Goal: Check status: Check status

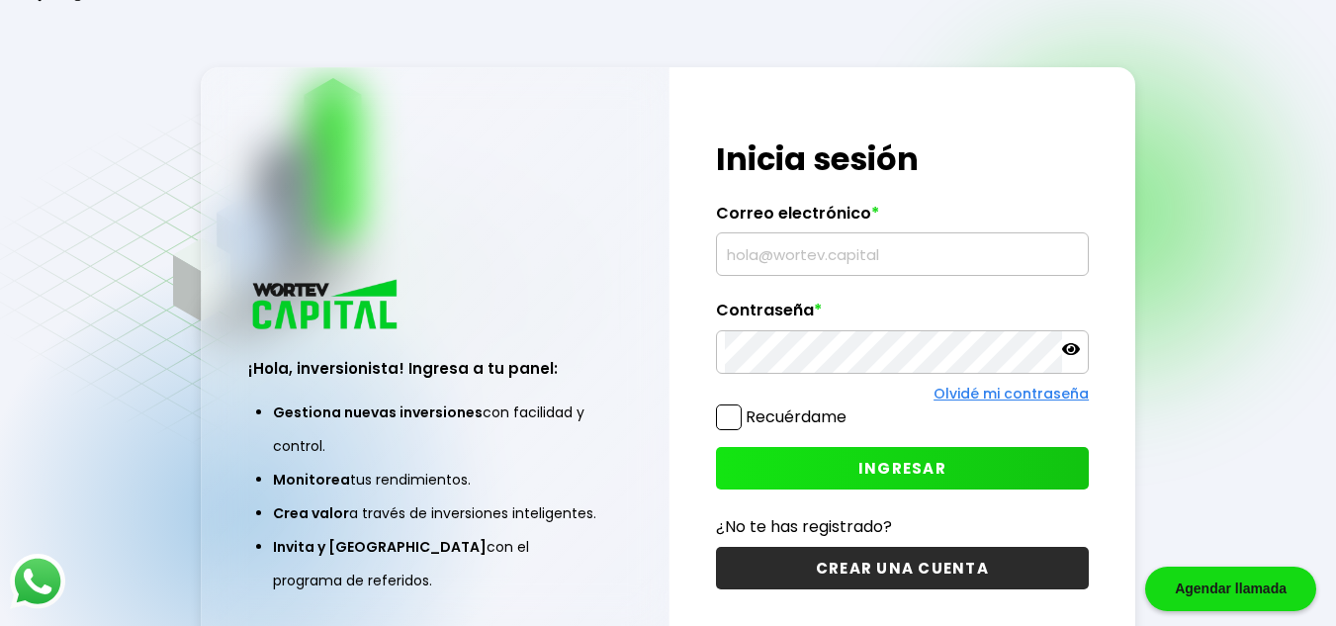
type input "[EMAIL_ADDRESS][DOMAIN_NAME]"
click at [736, 420] on span at bounding box center [729, 418] width 26 height 26
click at [851, 408] on input "Recuérdame" at bounding box center [851, 408] width 0 height 0
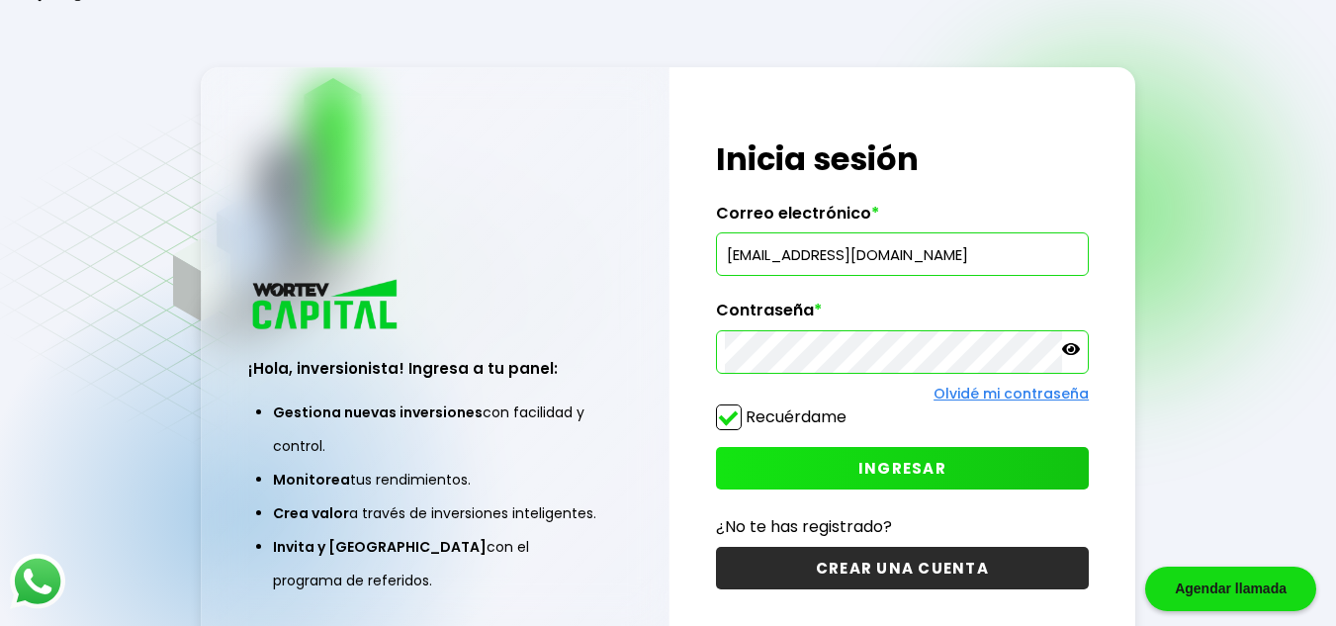
click at [884, 472] on span "INGRESAR" at bounding box center [903, 468] width 88 height 21
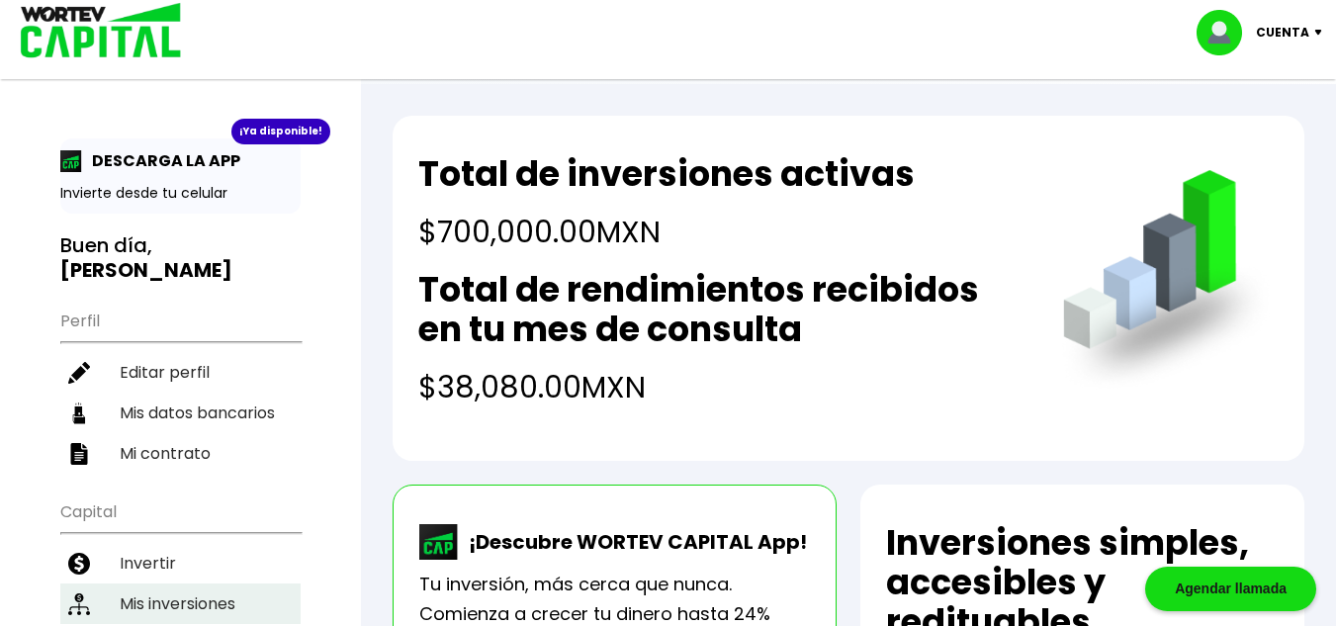
click at [167, 584] on li "Mis inversiones" at bounding box center [180, 604] width 240 height 41
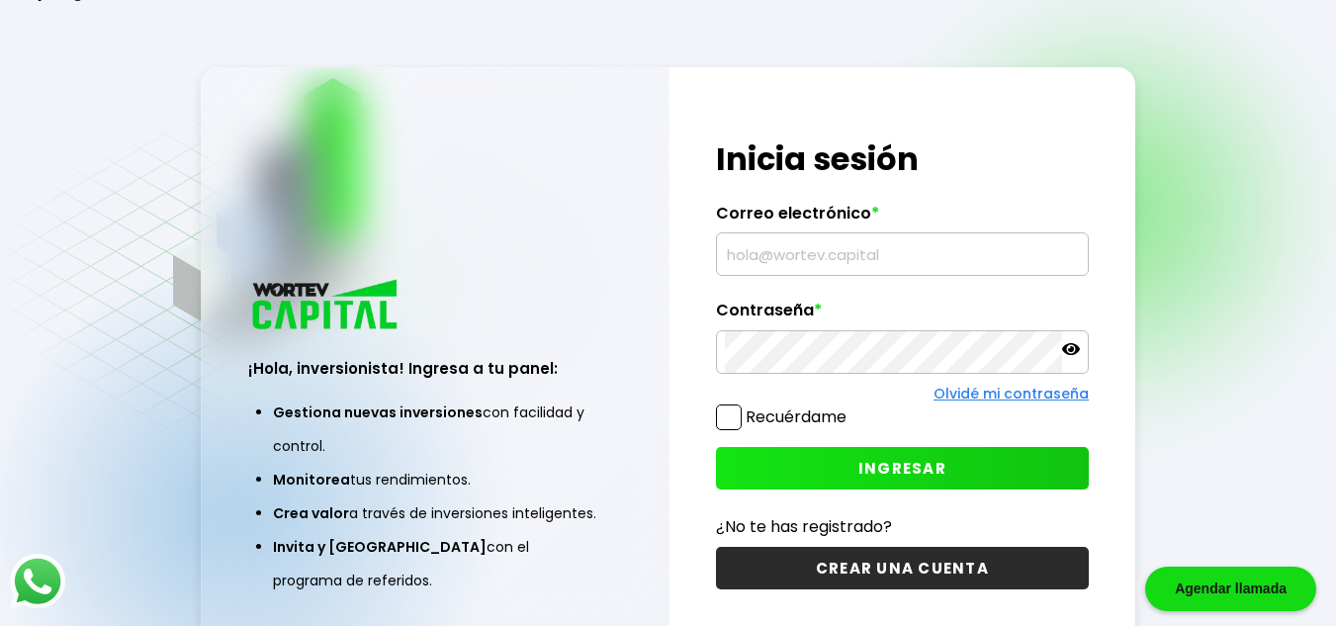
type input "[EMAIL_ADDRESS][DOMAIN_NAME]"
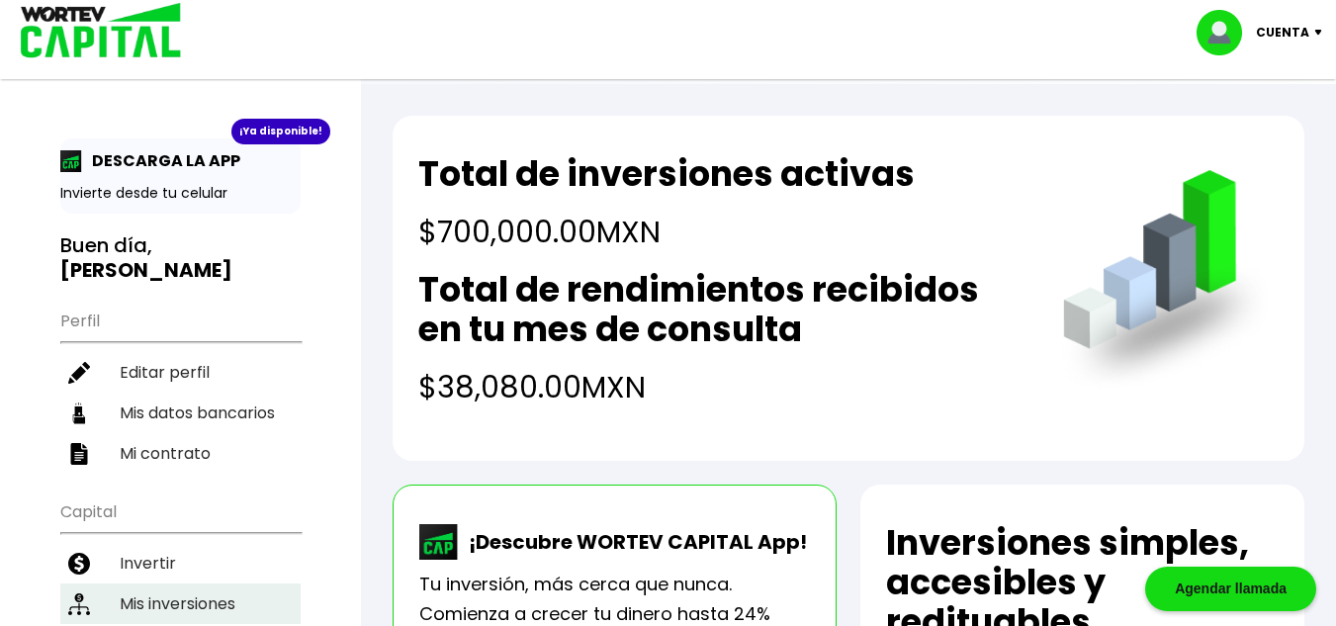
click at [212, 584] on li "Mis inversiones" at bounding box center [180, 604] width 240 height 41
click at [639, 53] on div "Cuenta Editar perfil Cerrar sesión" at bounding box center [668, 32] width 1336 height 64
